Goal: Task Accomplishment & Management: Manage account settings

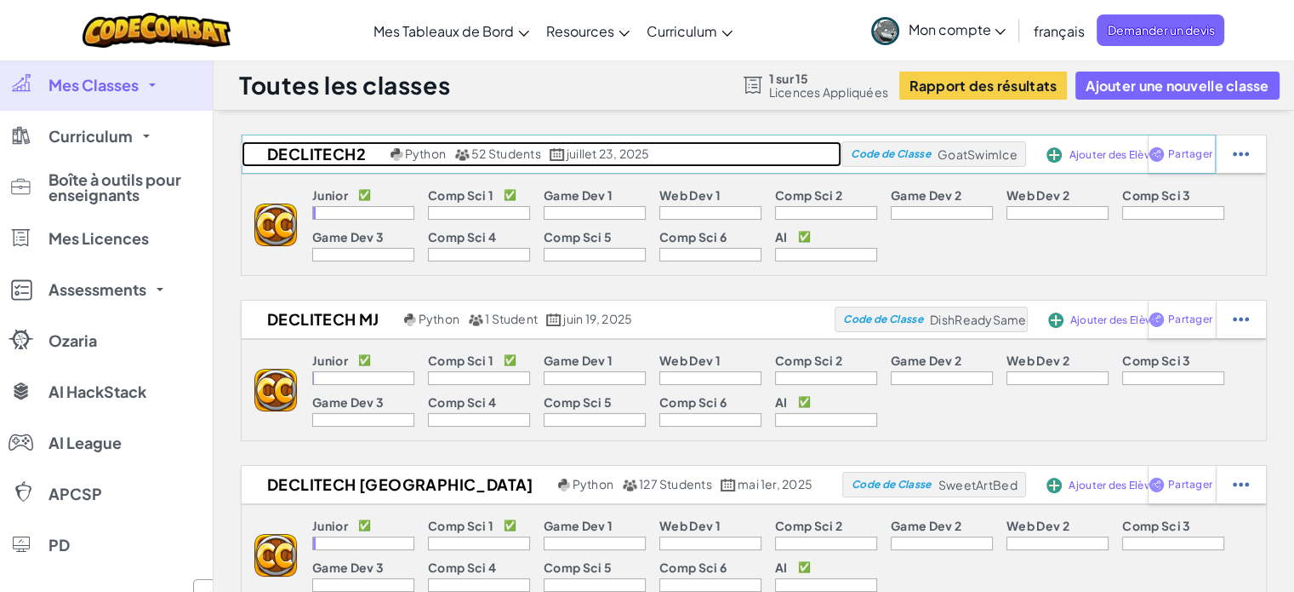
click at [723, 156] on link "DecliTech2 Python 52 Students juillet 23, 2025" at bounding box center [542, 154] width 600 height 26
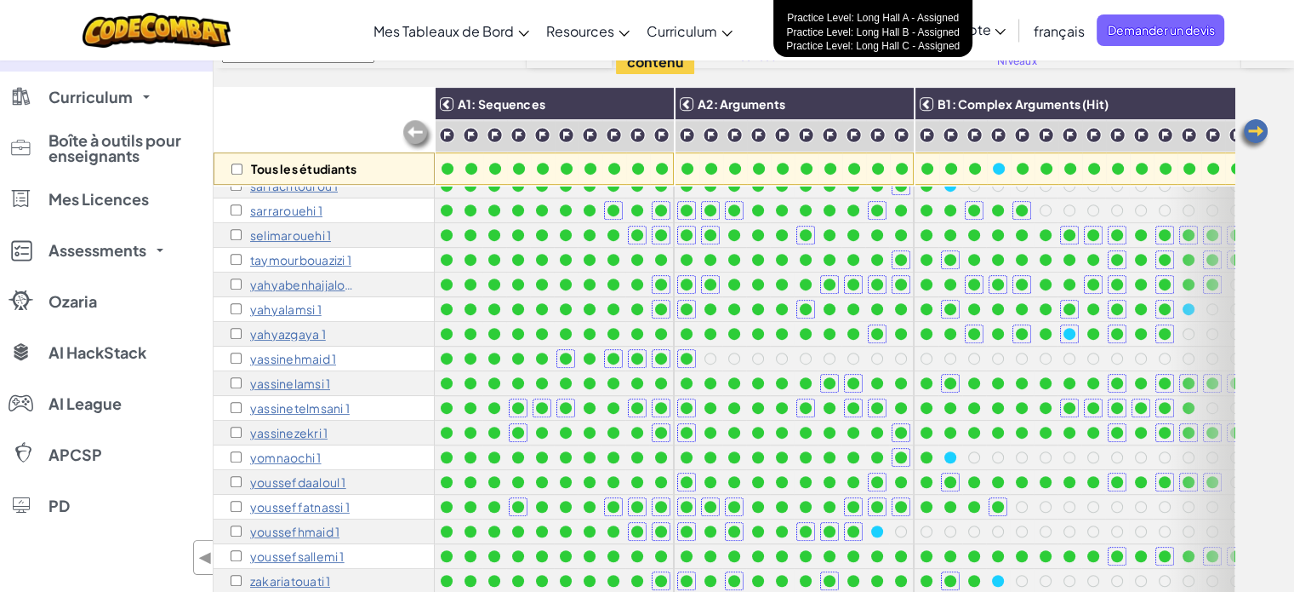
scroll to position [143, 0]
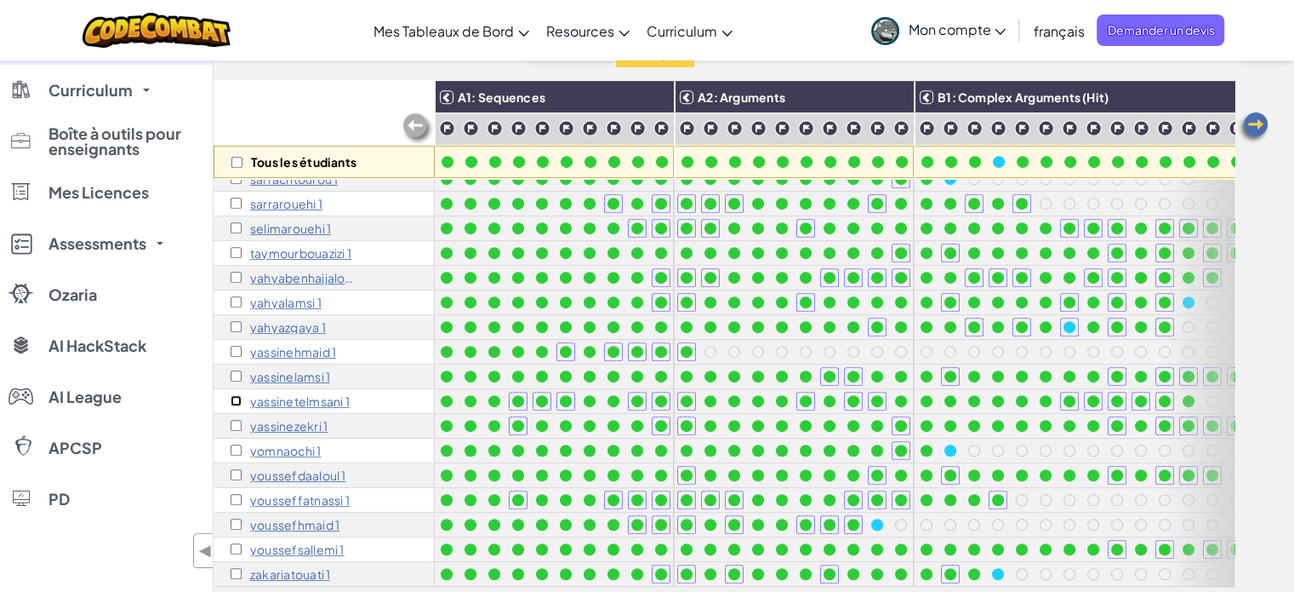
click at [238, 395] on input "checkbox" at bounding box center [236, 400] width 11 height 11
checkbox input "true"
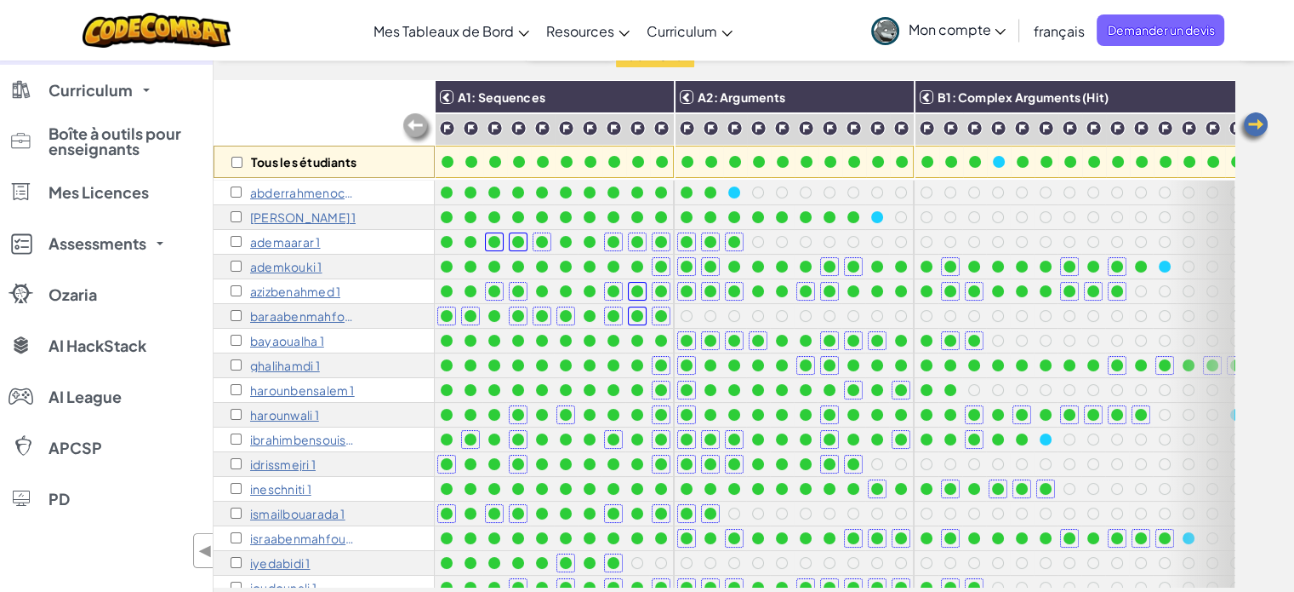
scroll to position [0, 0]
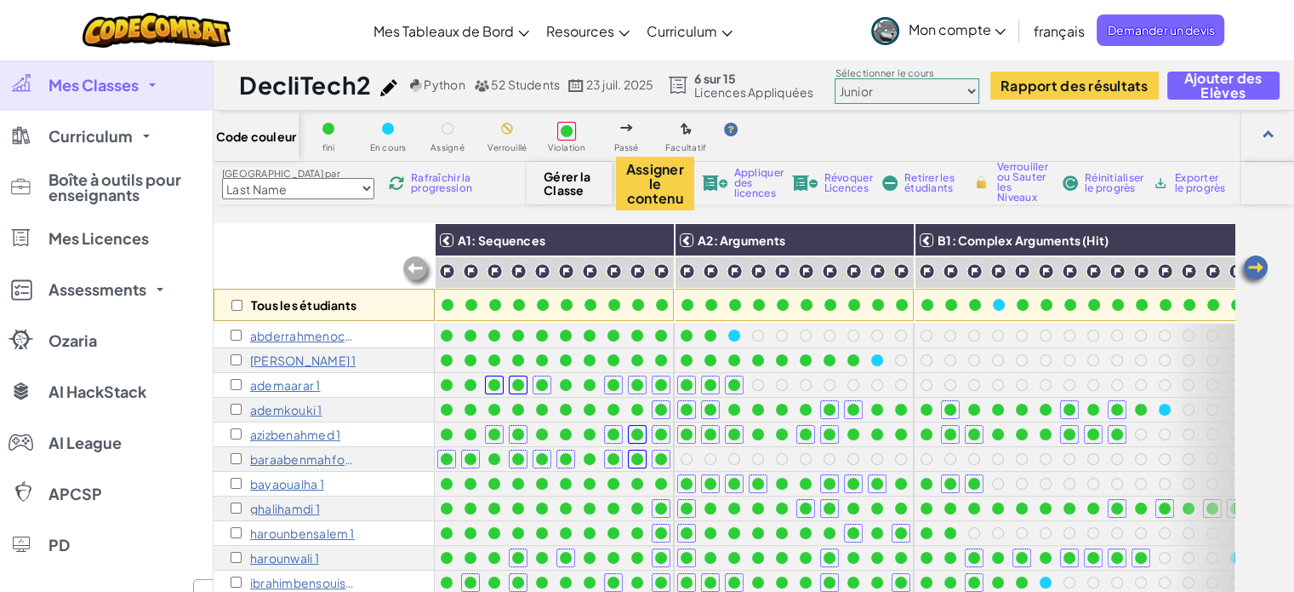
click at [754, 180] on span "Appliquer des licences" at bounding box center [758, 183] width 49 height 31
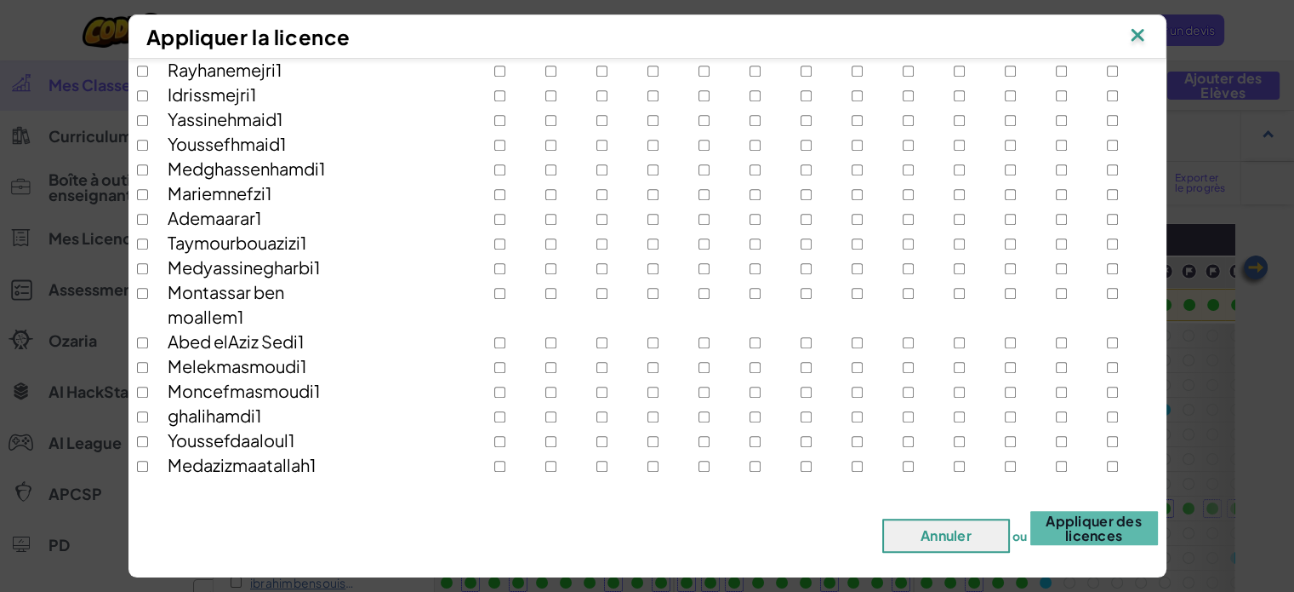
scroll to position [1100, 0]
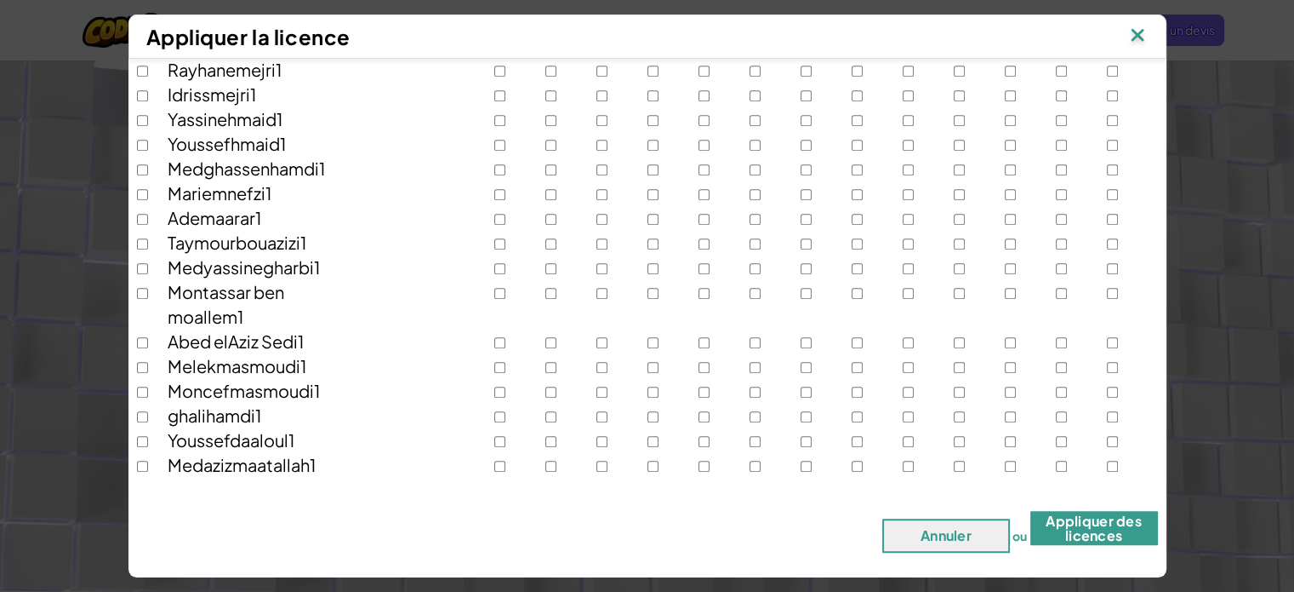
click at [1096, 532] on button "Appliquer des licences" at bounding box center [1095, 528] width 128 height 34
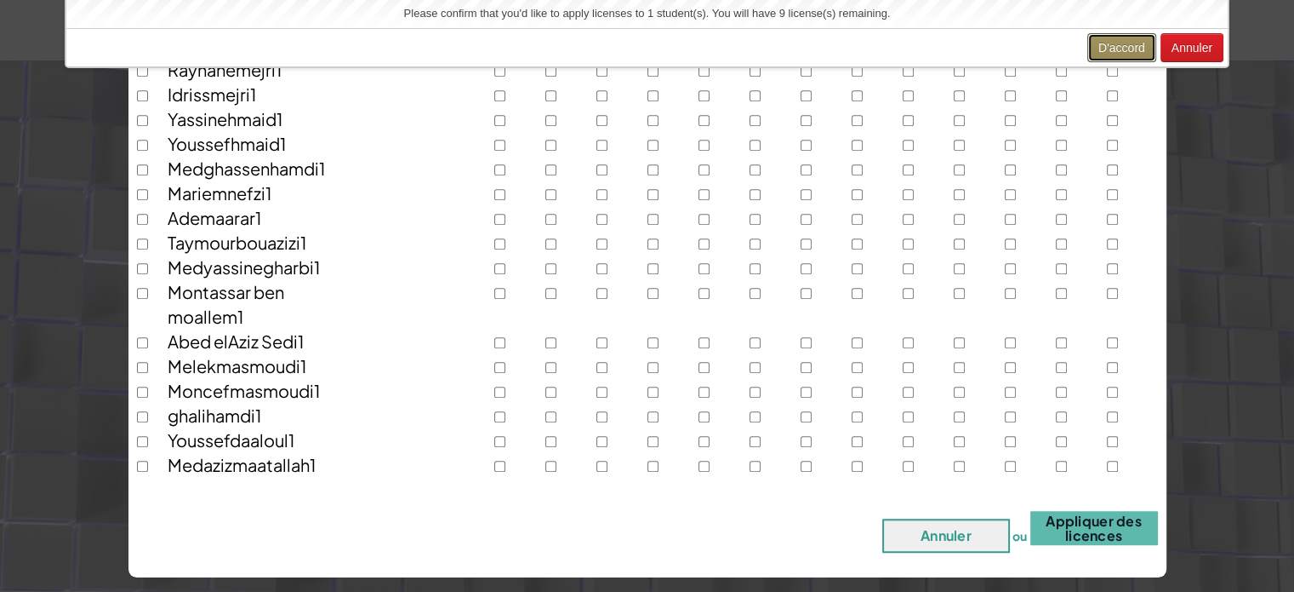
click at [1106, 44] on button "D'accord" at bounding box center [1122, 47] width 69 height 29
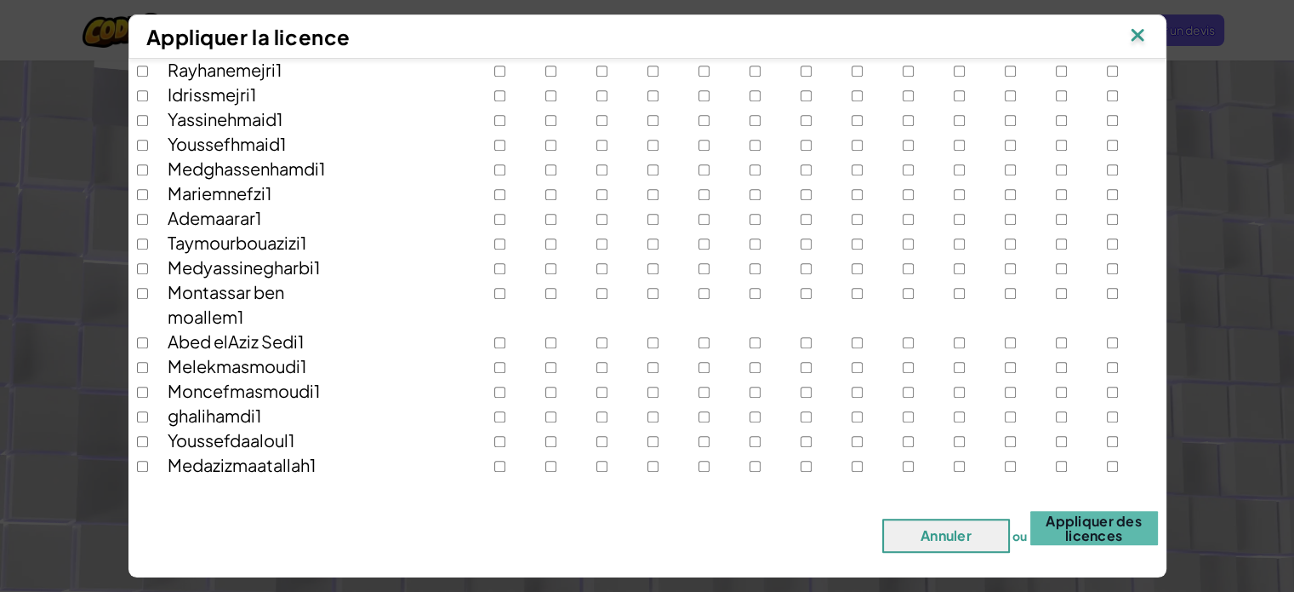
click at [1147, 37] on img at bounding box center [1138, 37] width 22 height 26
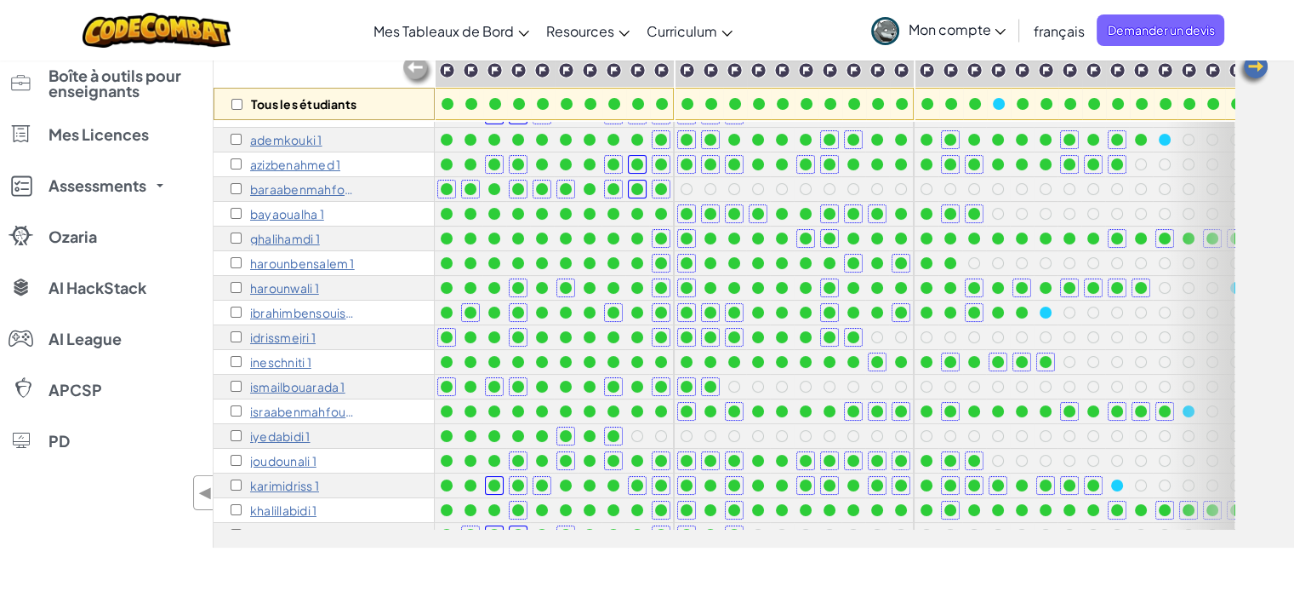
scroll to position [0, 0]
